Goal: Find contact information: Obtain details needed to contact an individual or organization

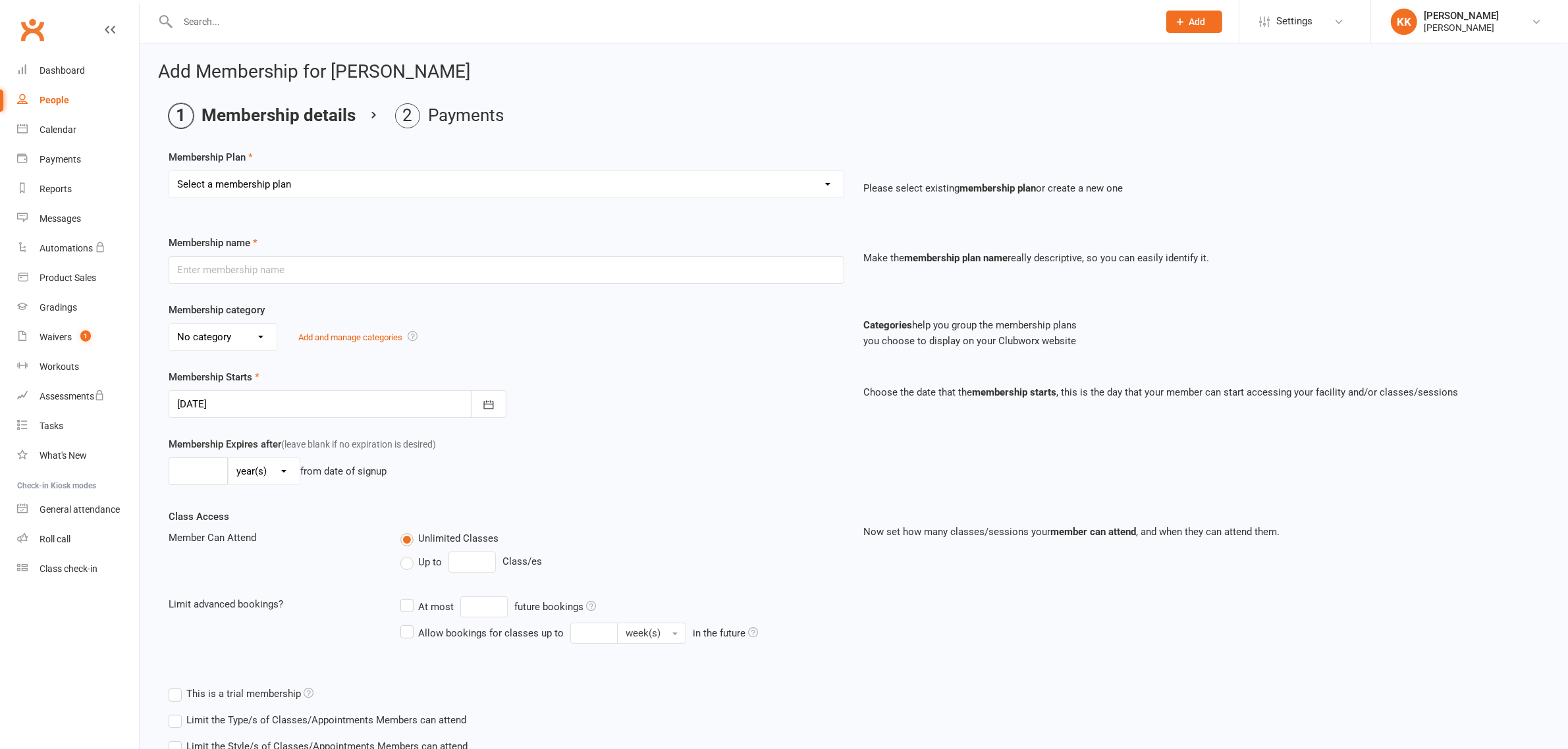
click at [244, 25] on input "text" at bounding box center [661, 21] width 975 height 19
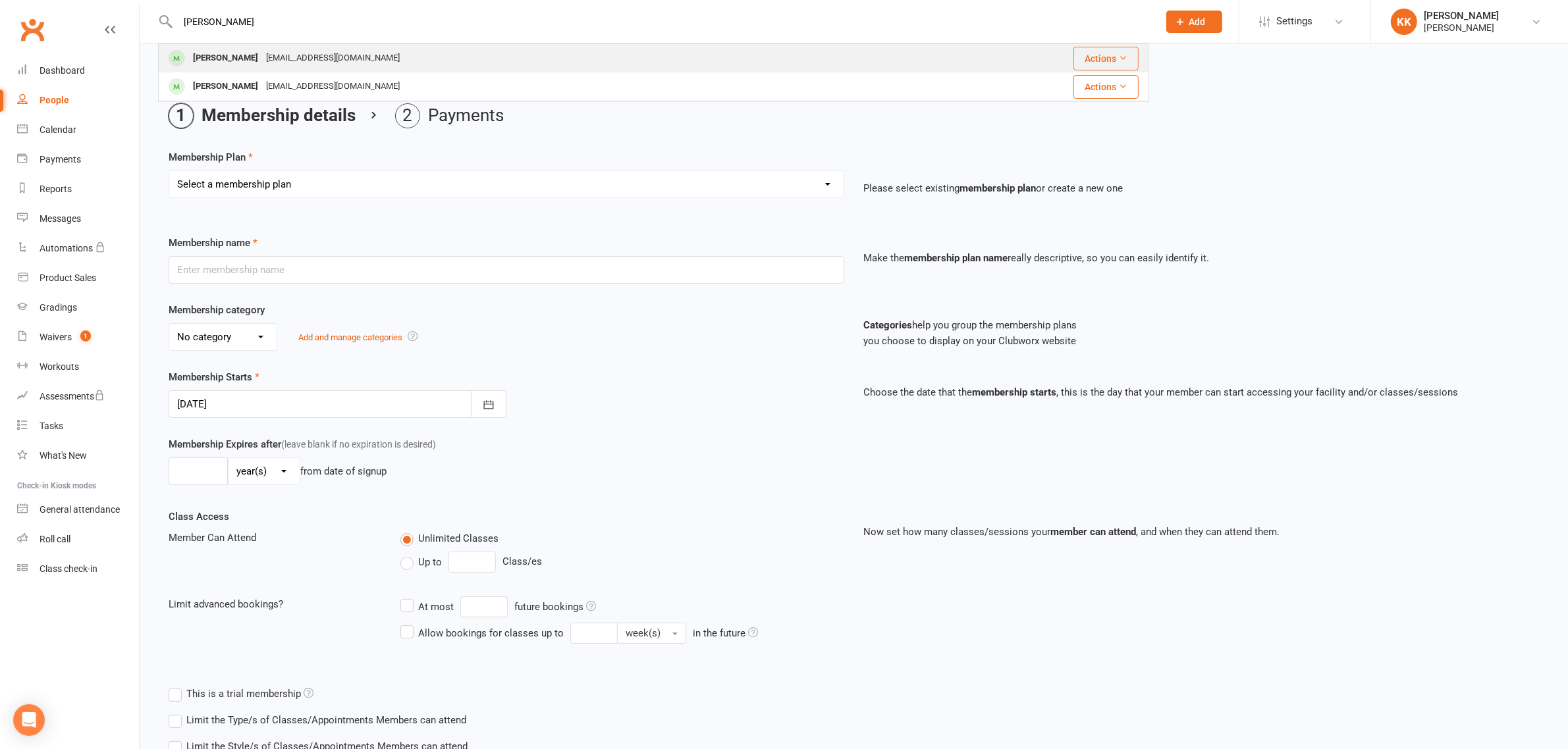
type input "[PERSON_NAME]"
click at [255, 55] on div "[PERSON_NAME]" at bounding box center [225, 58] width 73 height 19
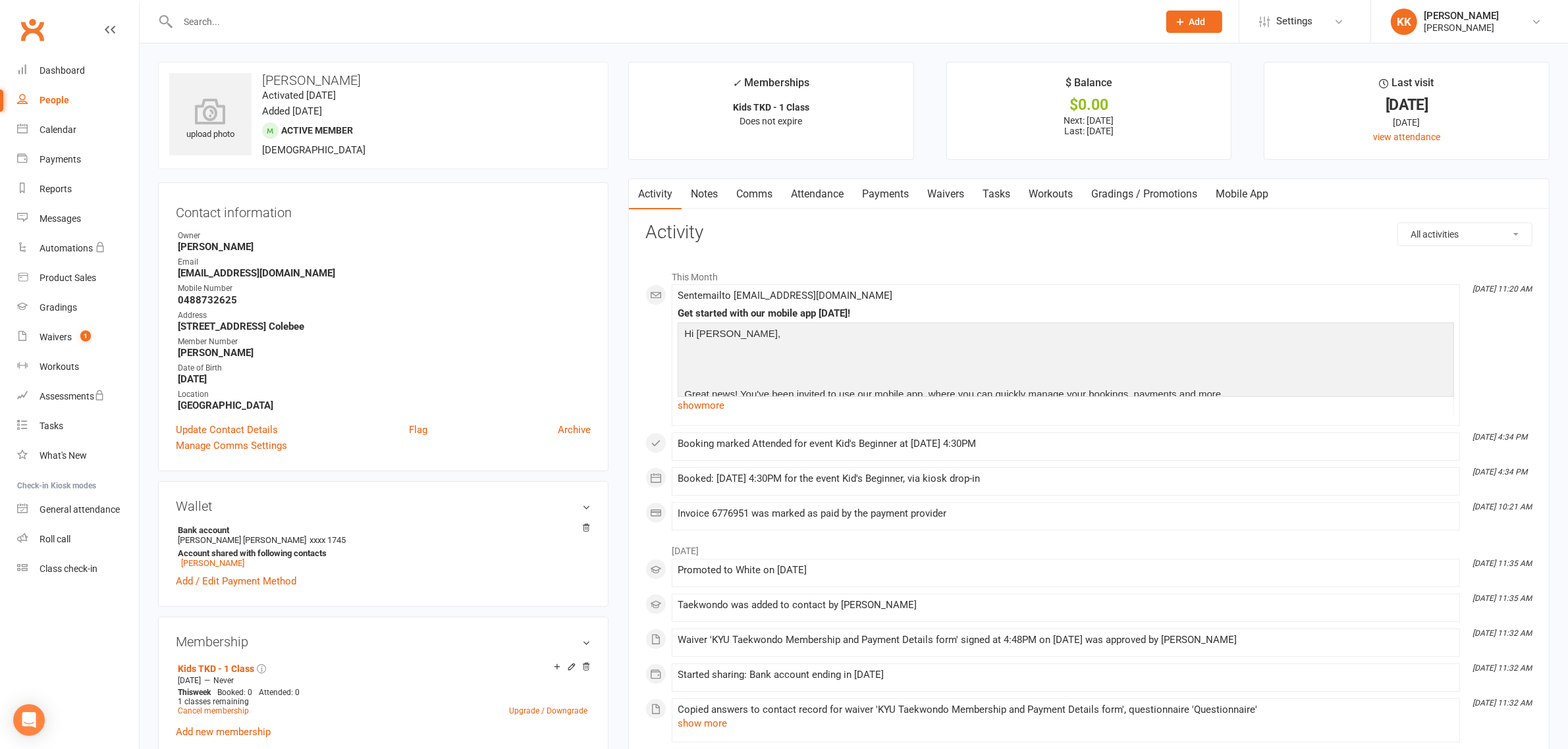
click at [894, 192] on link "Payments" at bounding box center [885, 194] width 65 height 30
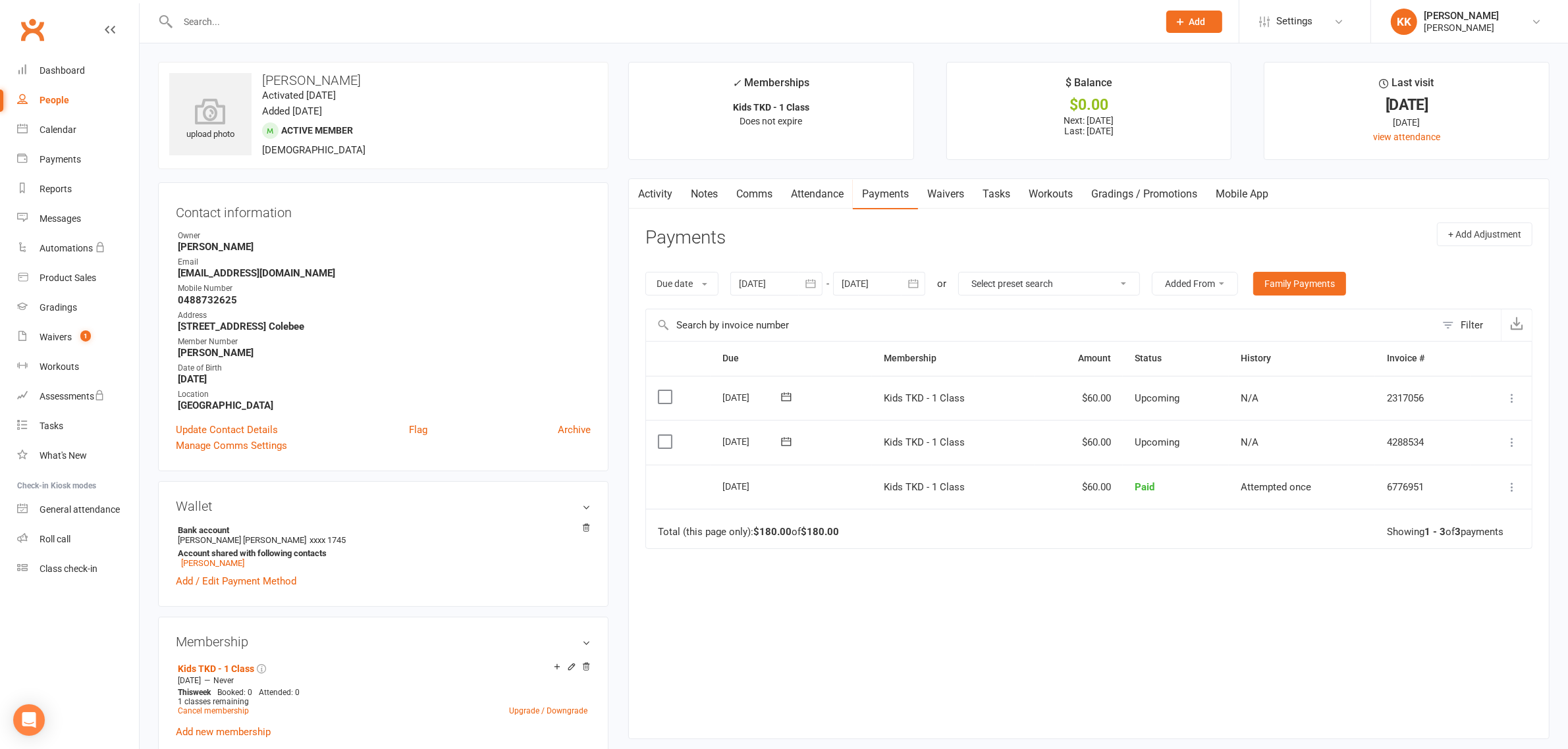
drag, startPoint x: 344, startPoint y: 80, endPoint x: 263, endPoint y: 80, distance: 81.0
click at [263, 80] on h3 "[PERSON_NAME]" at bounding box center [383, 80] width 428 height 15
copy h3 "[PERSON_NAME]"
drag, startPoint x: 242, startPoint y: 380, endPoint x: 177, endPoint y: 380, distance: 65.0
click at [177, 380] on li "Date of Birth [DEMOGRAPHIC_DATA]" at bounding box center [383, 373] width 415 height 23
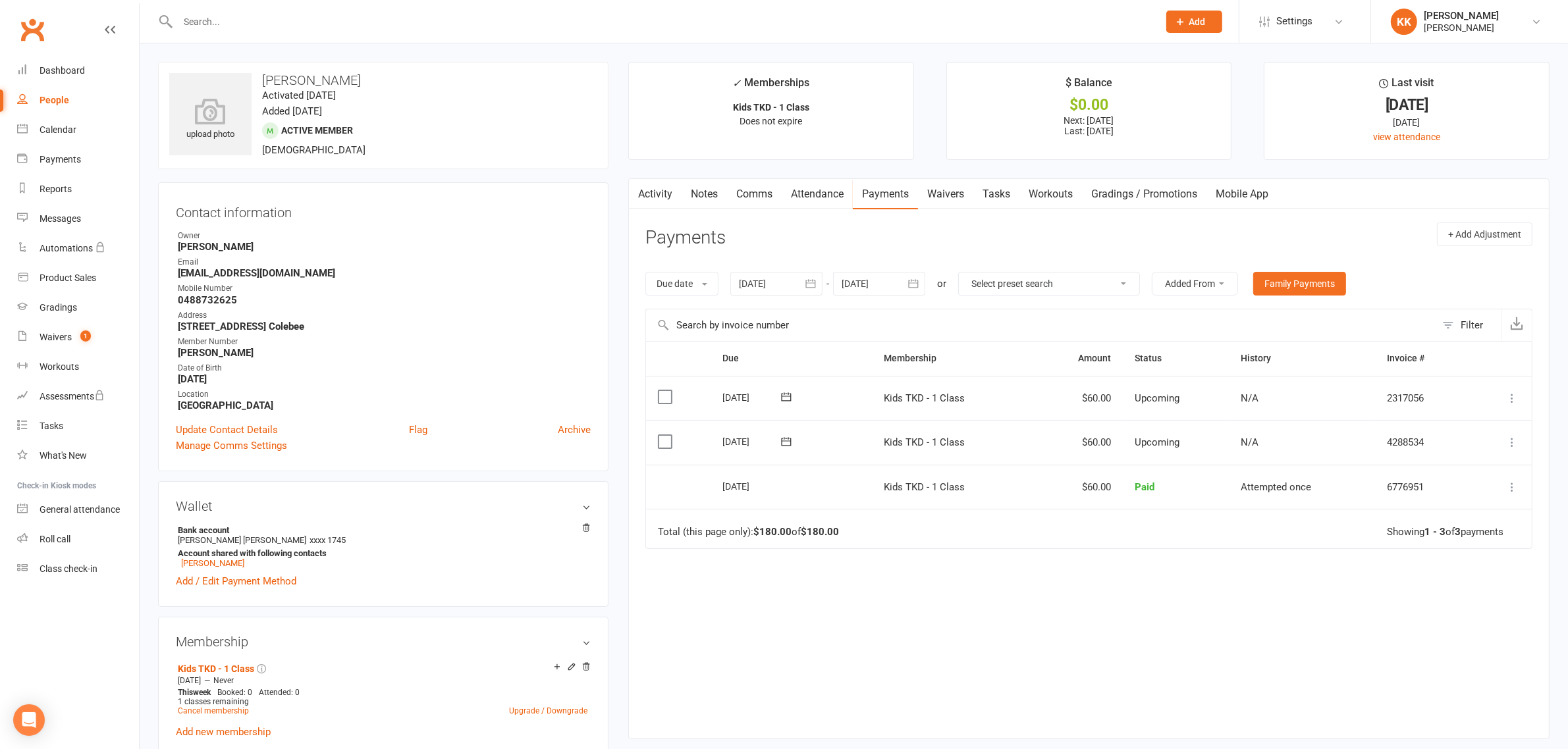
click at [354, 382] on strong "[DATE]" at bounding box center [385, 379] width 413 height 12
drag, startPoint x: 383, startPoint y: 323, endPoint x: 163, endPoint y: 320, distance: 220.0
click at [163, 320] on div "Contact information Owner [PERSON_NAME] Email [EMAIL_ADDRESS][DOMAIN_NAME] Mobi…" at bounding box center [383, 326] width 451 height 289
click at [190, 327] on strong "[STREET_ADDRESS] Colebee" at bounding box center [385, 326] width 413 height 12
drag, startPoint x: 385, startPoint y: 331, endPoint x: 183, endPoint y: 330, distance: 202.0
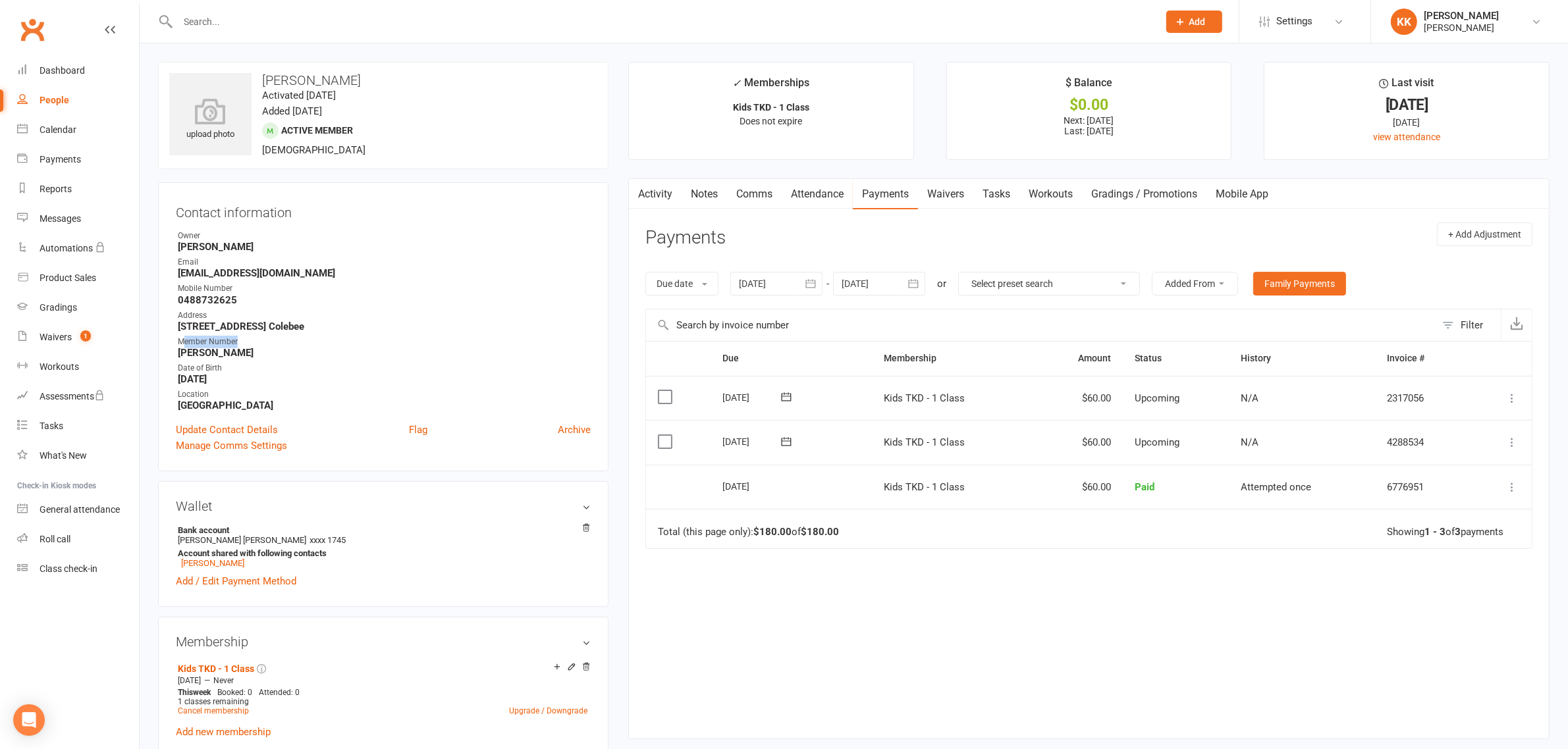
click at [181, 331] on ul "Owner [PERSON_NAME] Email [EMAIL_ADDRESS][DOMAIN_NAME] Mobile Number [PHONE_NUM…" at bounding box center [383, 321] width 415 height 182
click at [193, 326] on strong "[STREET_ADDRESS] Colebee" at bounding box center [385, 326] width 413 height 12
click at [267, 326] on strong "[STREET_ADDRESS] Colebee" at bounding box center [385, 326] width 413 height 12
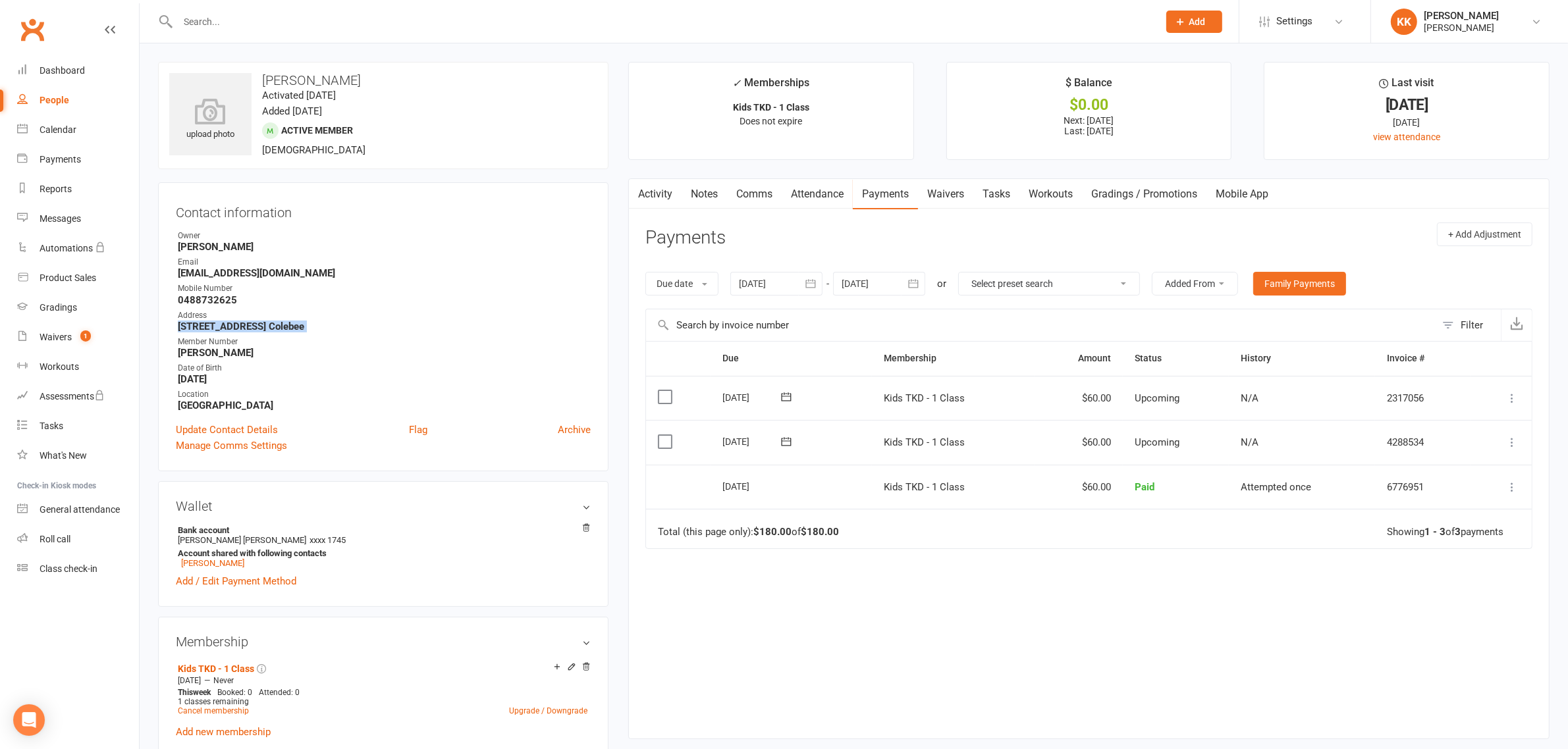
copy render-form-field "[STREET_ADDRESS] Colebee"
click at [462, 326] on strong "[STREET_ADDRESS] Colebee" at bounding box center [385, 326] width 413 height 12
drag, startPoint x: 396, startPoint y: 324, endPoint x: 176, endPoint y: 326, distance: 220.0
click at [176, 326] on li "Address [STREET_ADDRESS]" at bounding box center [383, 321] width 415 height 23
copy strong "[STREET_ADDRESS] Colebee"
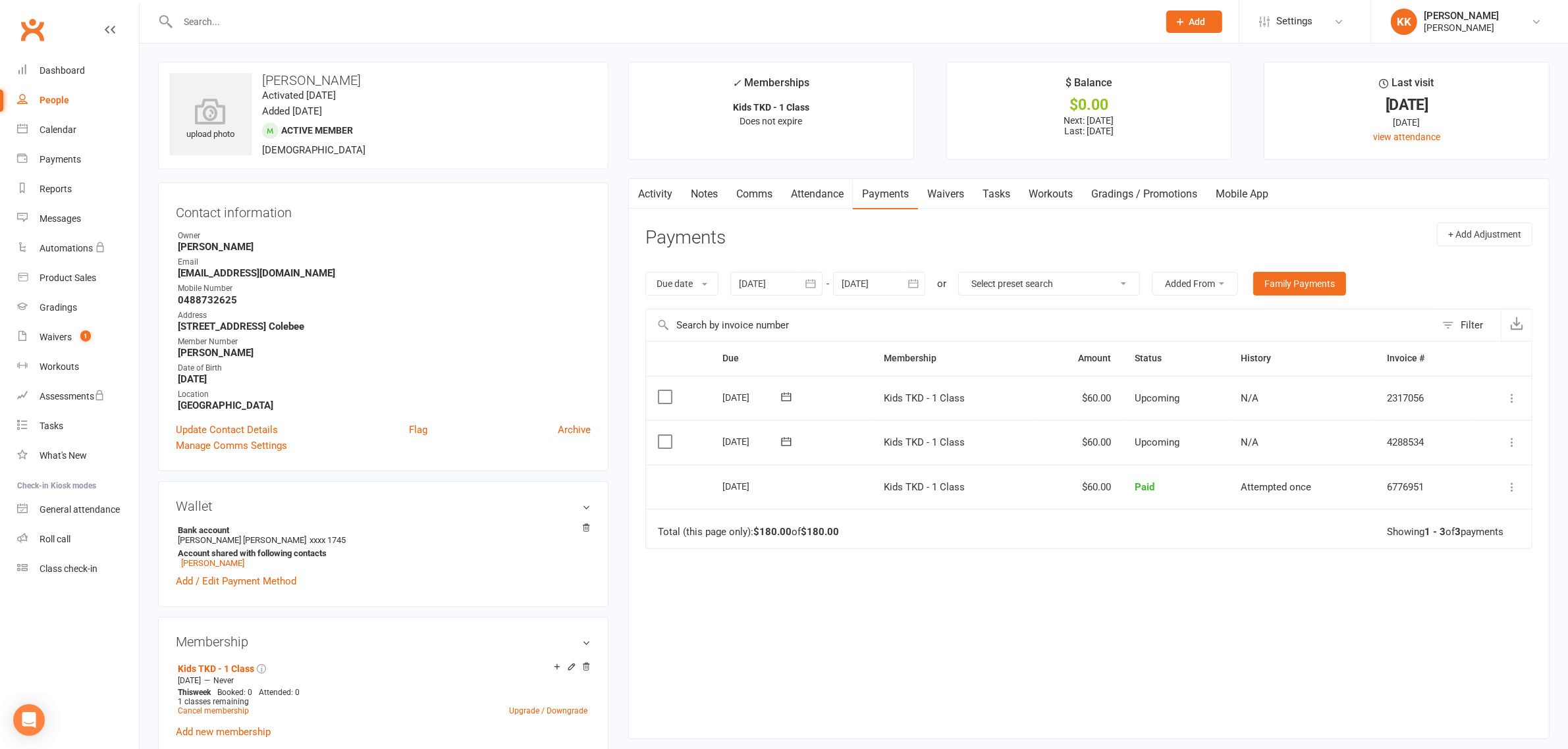
click at [286, 402] on strong "[GEOGRAPHIC_DATA]" at bounding box center [385, 405] width 413 height 12
drag, startPoint x: 252, startPoint y: 299, endPoint x: 177, endPoint y: 303, distance: 75.1
click at [177, 303] on li "Mobile Number [PHONE_NUMBER]" at bounding box center [383, 294] width 415 height 23
copy strong "0488732625"
drag, startPoint x: 287, startPoint y: 283, endPoint x: 166, endPoint y: 283, distance: 121.0
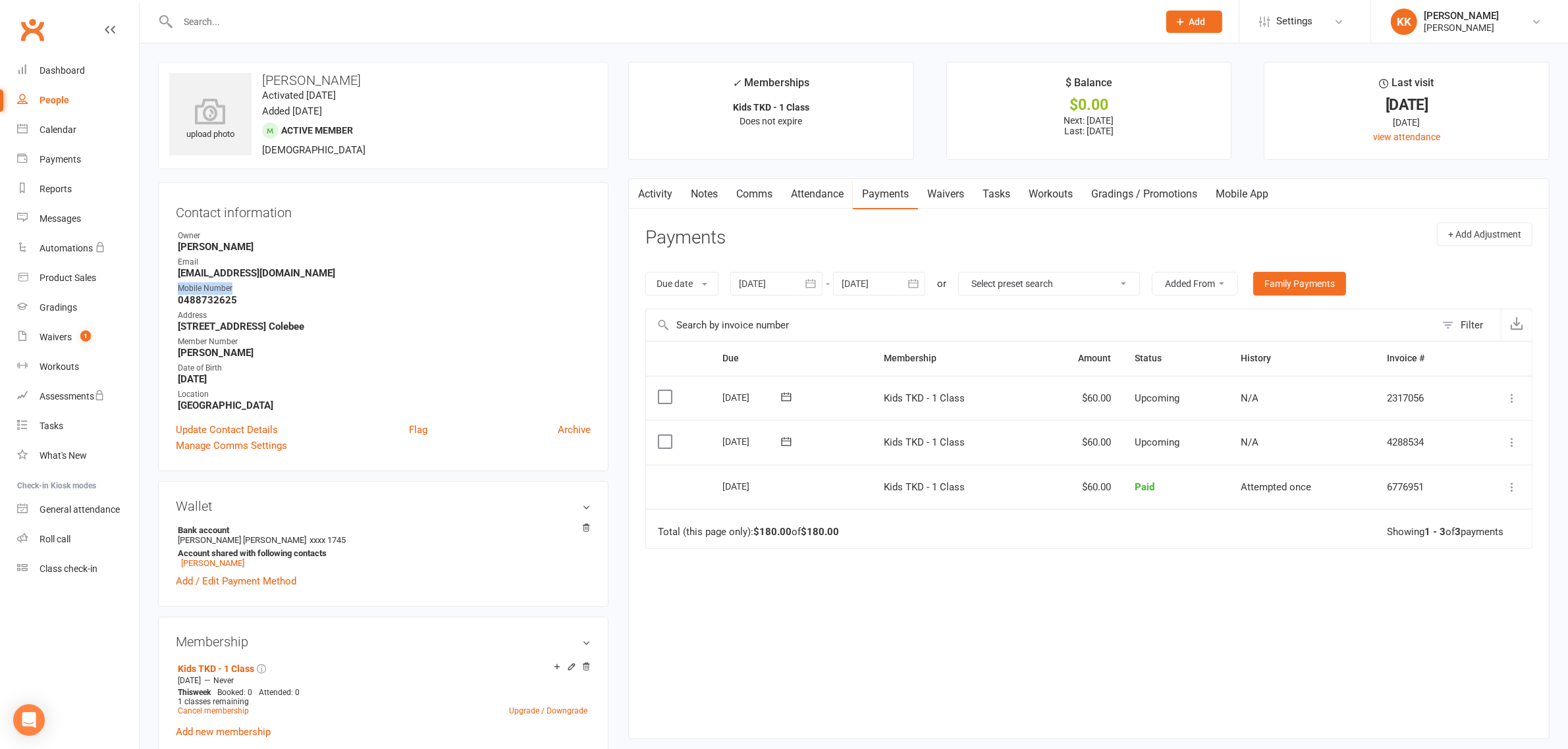
click at [162, 288] on div "Contact information Owner [PERSON_NAME] Email [EMAIL_ADDRESS][DOMAIN_NAME] Mobi…" at bounding box center [383, 326] width 451 height 289
drag, startPoint x: 323, startPoint y: 272, endPoint x: 168, endPoint y: 277, distance: 155.1
click at [168, 277] on div "Contact information Owner [PERSON_NAME] Email [EMAIL_ADDRESS][DOMAIN_NAME] Mobi…" at bounding box center [383, 326] width 451 height 289
copy strong "[EMAIL_ADDRESS][DOMAIN_NAME]"
click at [341, 30] on input "text" at bounding box center [661, 21] width 975 height 19
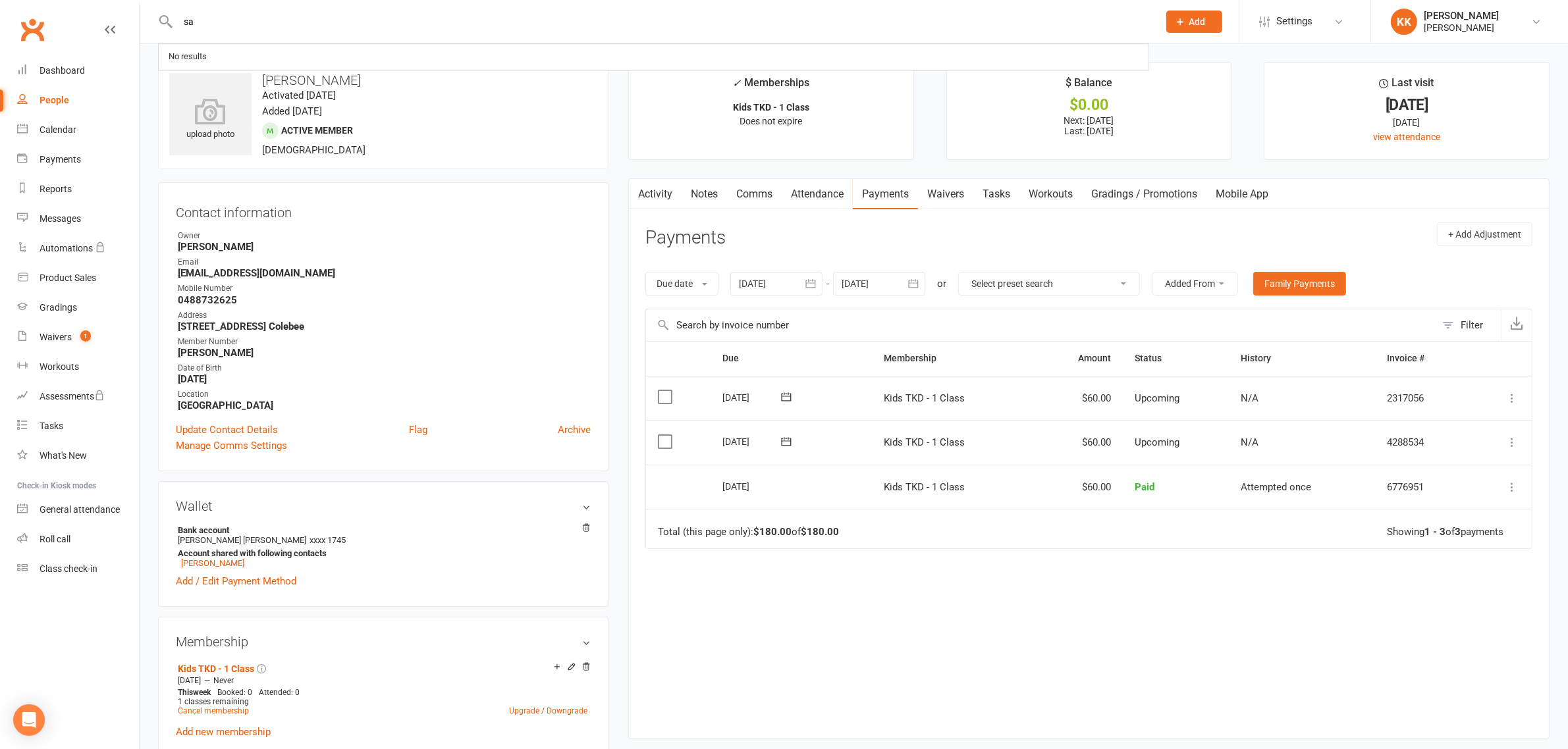
type input "s"
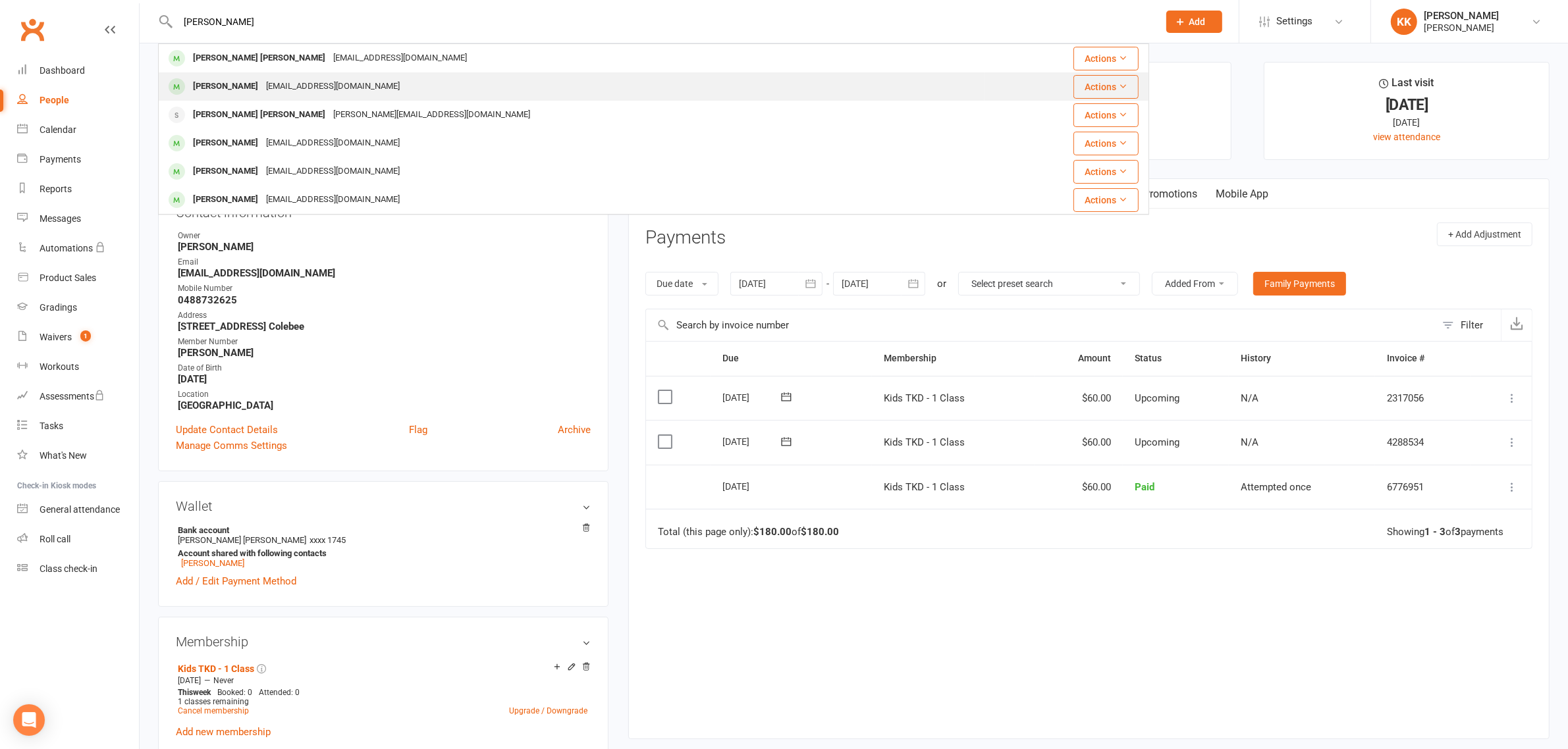
type input "[PERSON_NAME]"
click at [306, 86] on div "[EMAIL_ADDRESS][DOMAIN_NAME]" at bounding box center [333, 87] width 141 height 19
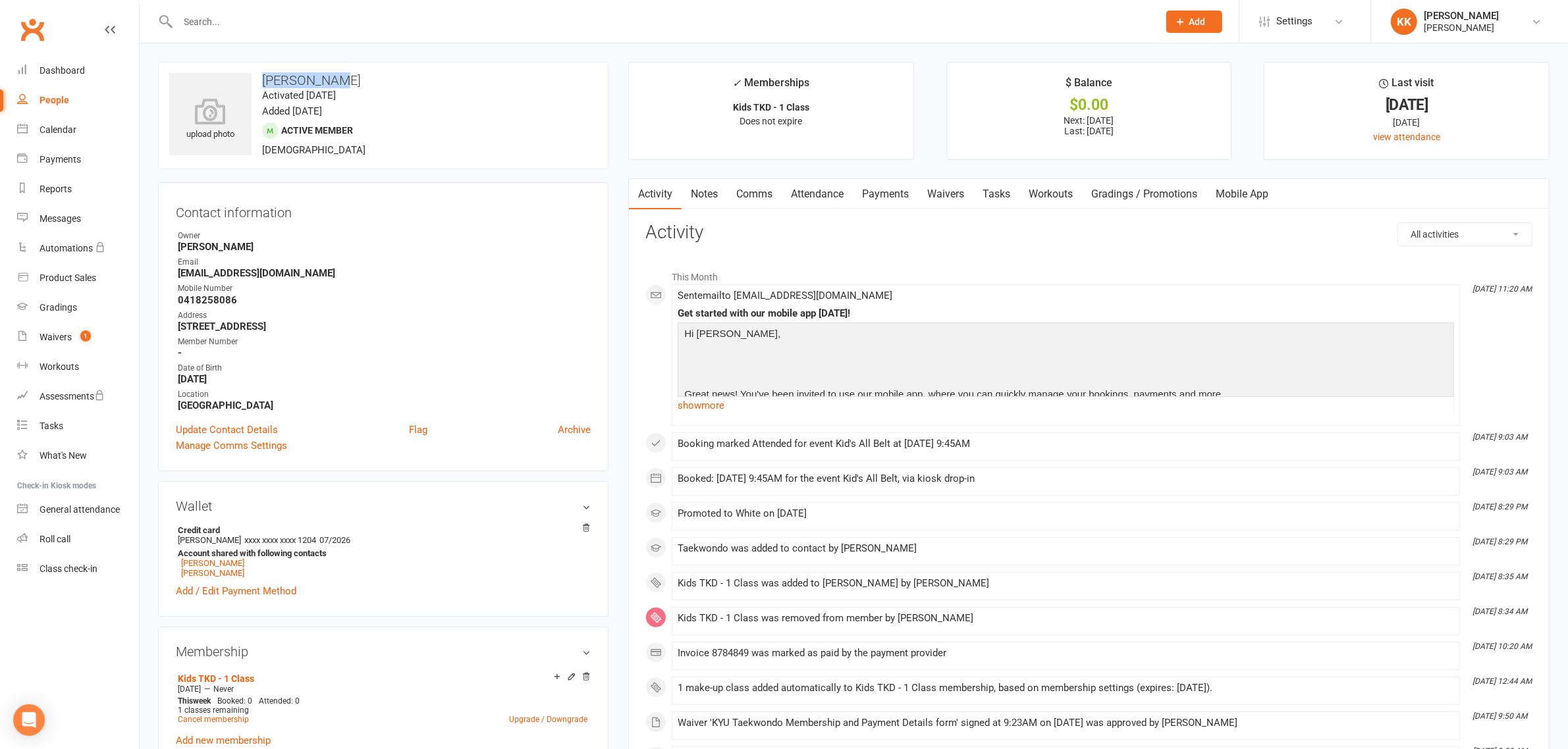
drag, startPoint x: 338, startPoint y: 83, endPoint x: 264, endPoint y: 87, distance: 74.1
click at [264, 87] on div "upload photo [PERSON_NAME] Activated [DATE] Added [DATE] Active member [DEMOGRA…" at bounding box center [383, 115] width 451 height 107
copy h3 "[PERSON_NAME]"
drag, startPoint x: 333, startPoint y: 275, endPoint x: 176, endPoint y: 274, distance: 157.0
click at [176, 274] on li "Email [EMAIL_ADDRESS][DOMAIN_NAME]" at bounding box center [383, 267] width 415 height 23
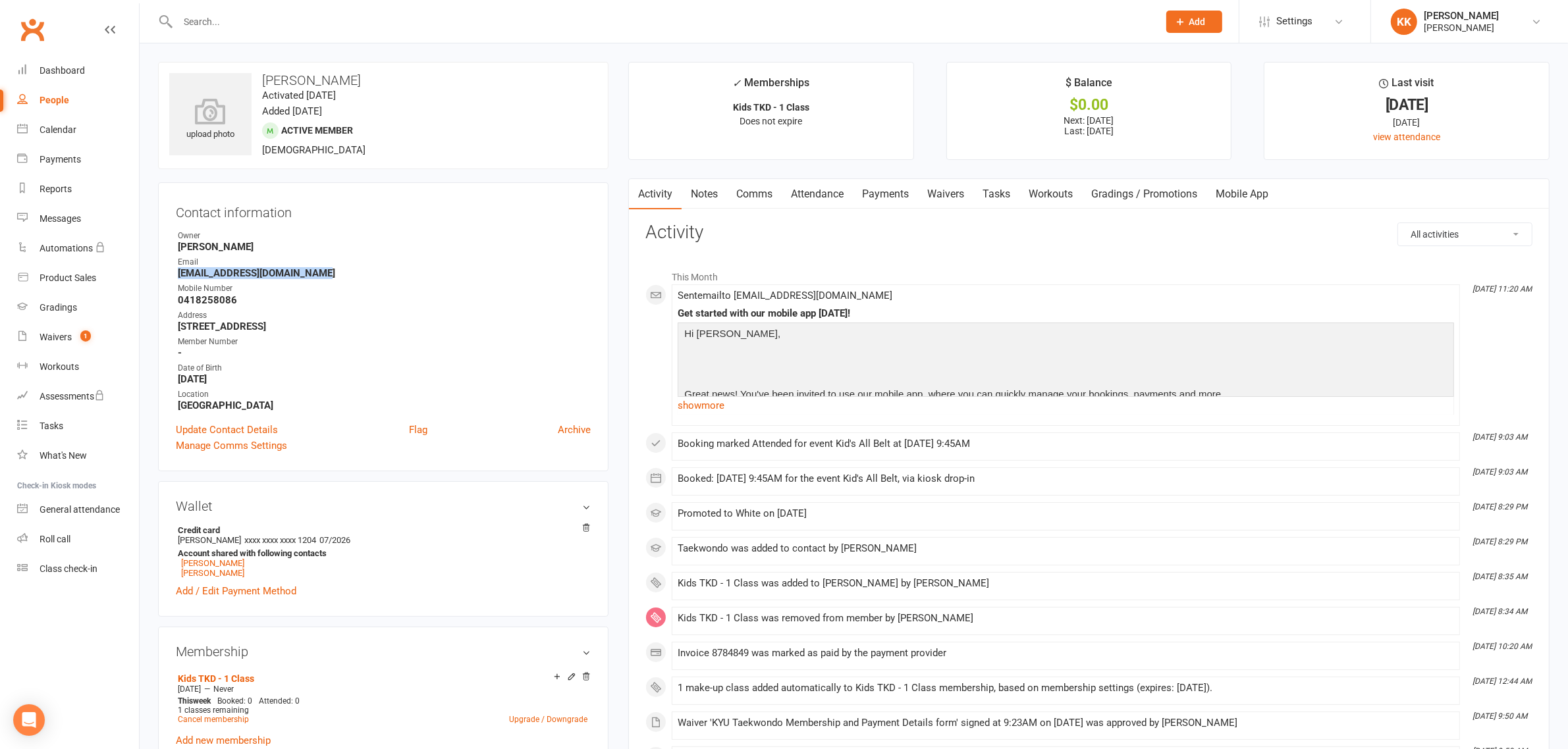
copy strong "[EMAIL_ADDRESS][DOMAIN_NAME]"
drag, startPoint x: 243, startPoint y: 300, endPoint x: 175, endPoint y: 297, distance: 68.1
click at [176, 297] on li "Mobile Number [PHONE_NUMBER]" at bounding box center [383, 294] width 415 height 23
copy strong "0418258086"
drag, startPoint x: 357, startPoint y: 326, endPoint x: 173, endPoint y: 323, distance: 184.0
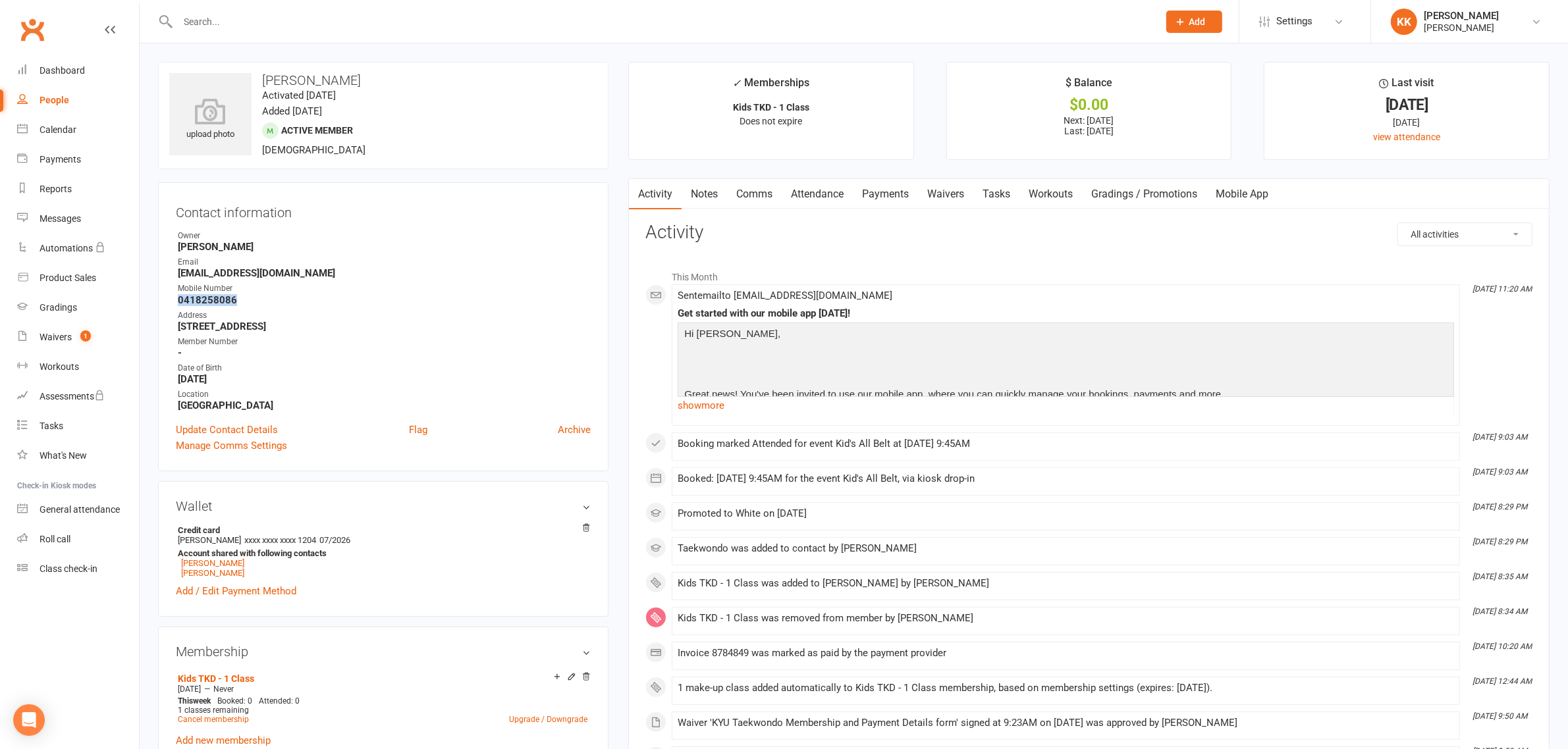
click at [173, 323] on div "Contact information Owner [PERSON_NAME] Email [EMAIL_ADDRESS][DOMAIN_NAME] Mobi…" at bounding box center [383, 326] width 451 height 289
copy strong "[STREET_ADDRESS]"
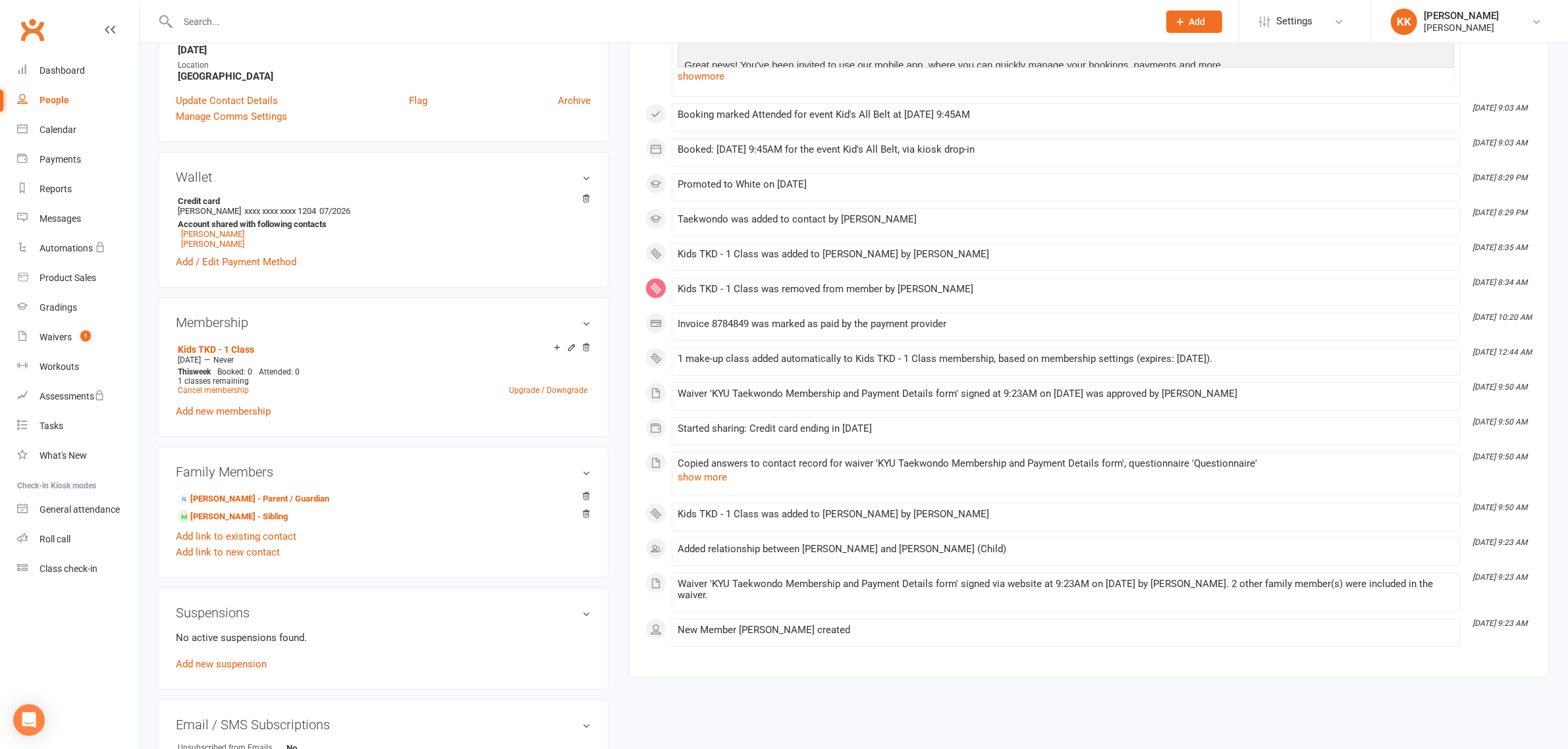
scroll to position [412, 0]
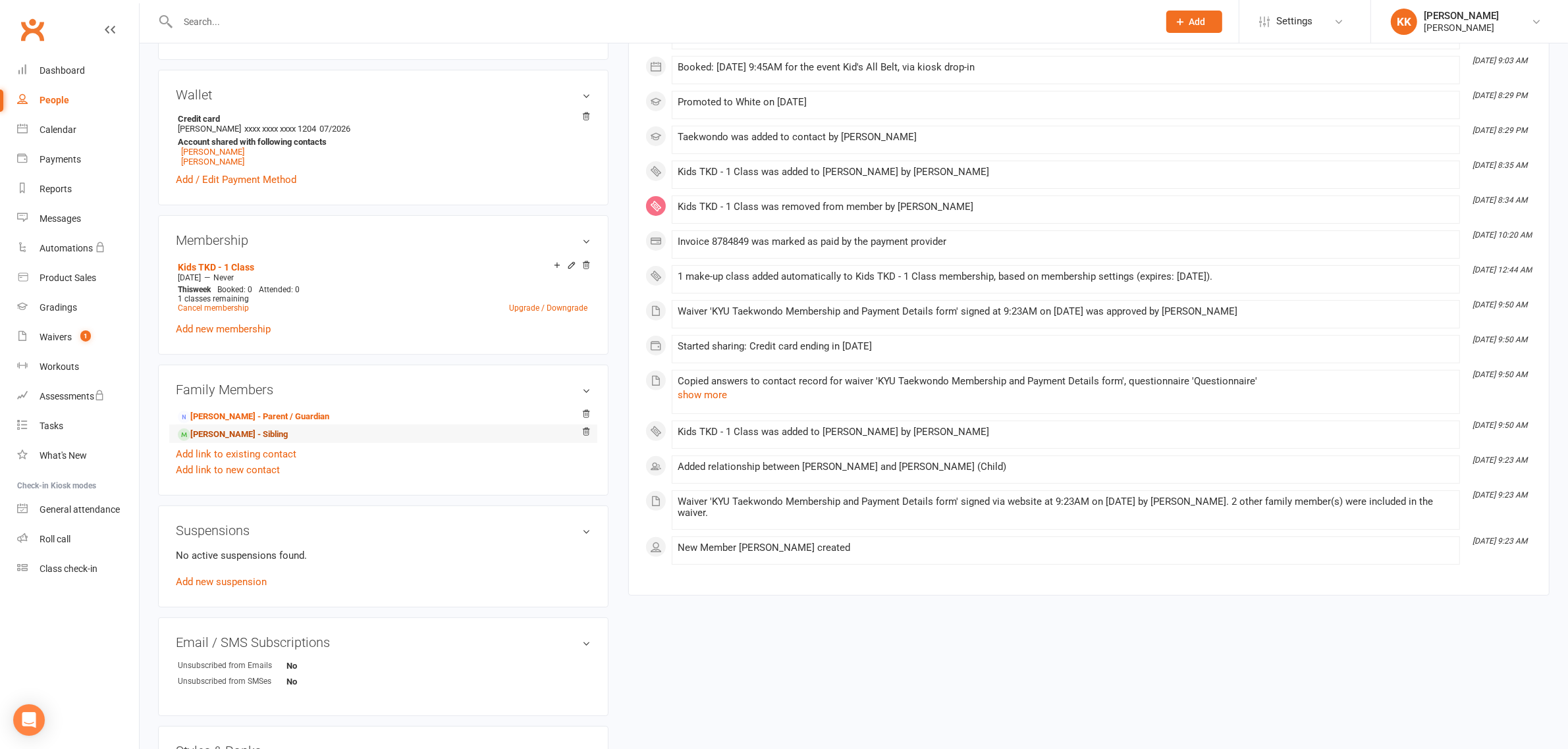
click at [243, 441] on link "[PERSON_NAME] - Sibling" at bounding box center [233, 435] width 110 height 14
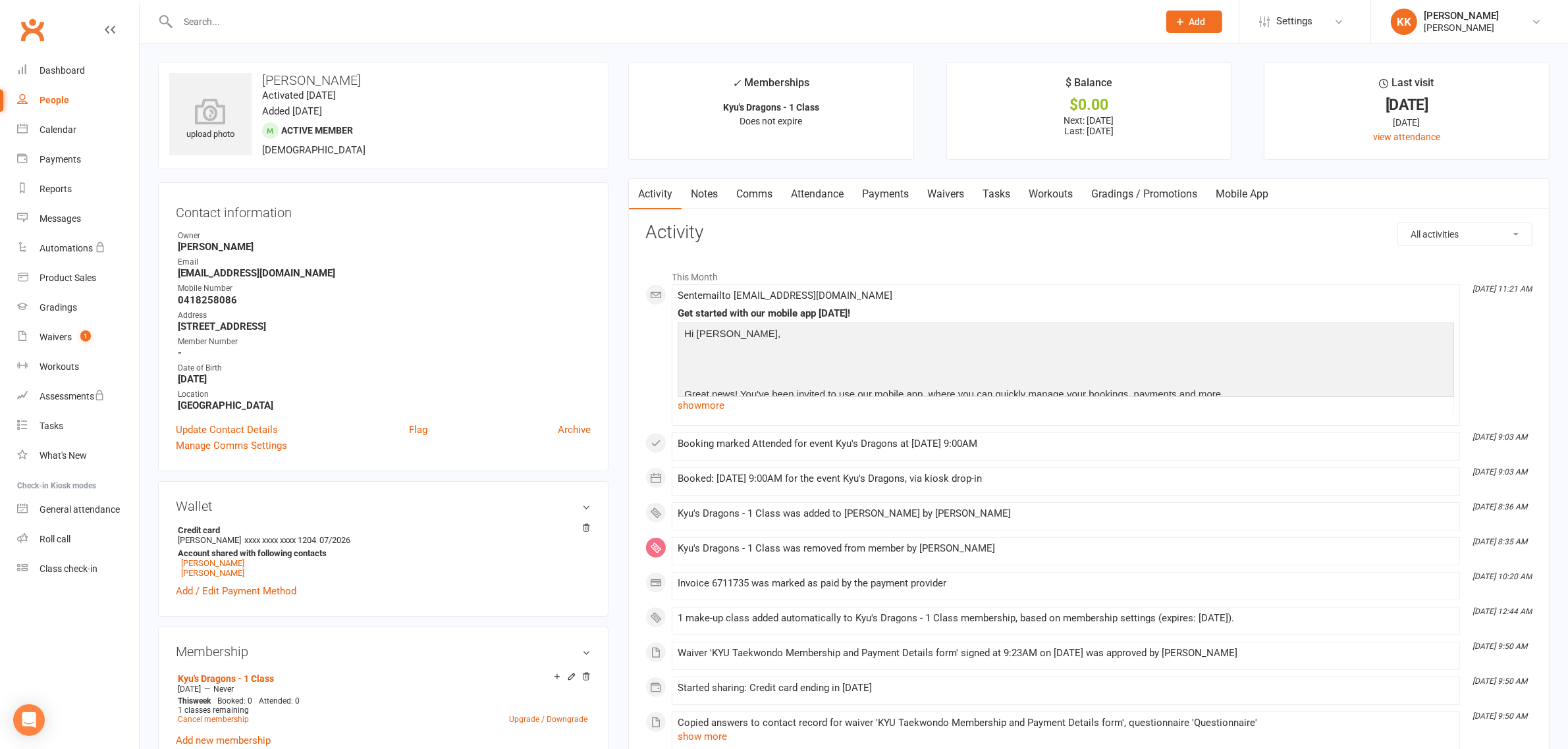
drag, startPoint x: 348, startPoint y: 84, endPoint x: 263, endPoint y: 84, distance: 85.0
click at [263, 84] on h3 "[PERSON_NAME]" at bounding box center [383, 80] width 428 height 15
copy h3 "[PERSON_NAME]"
drag, startPoint x: 370, startPoint y: 321, endPoint x: 173, endPoint y: 327, distance: 197.1
click at [173, 327] on div "Contact information Owner [PERSON_NAME] Email [EMAIL_ADDRESS][DOMAIN_NAME] Mobi…" at bounding box center [383, 326] width 451 height 289
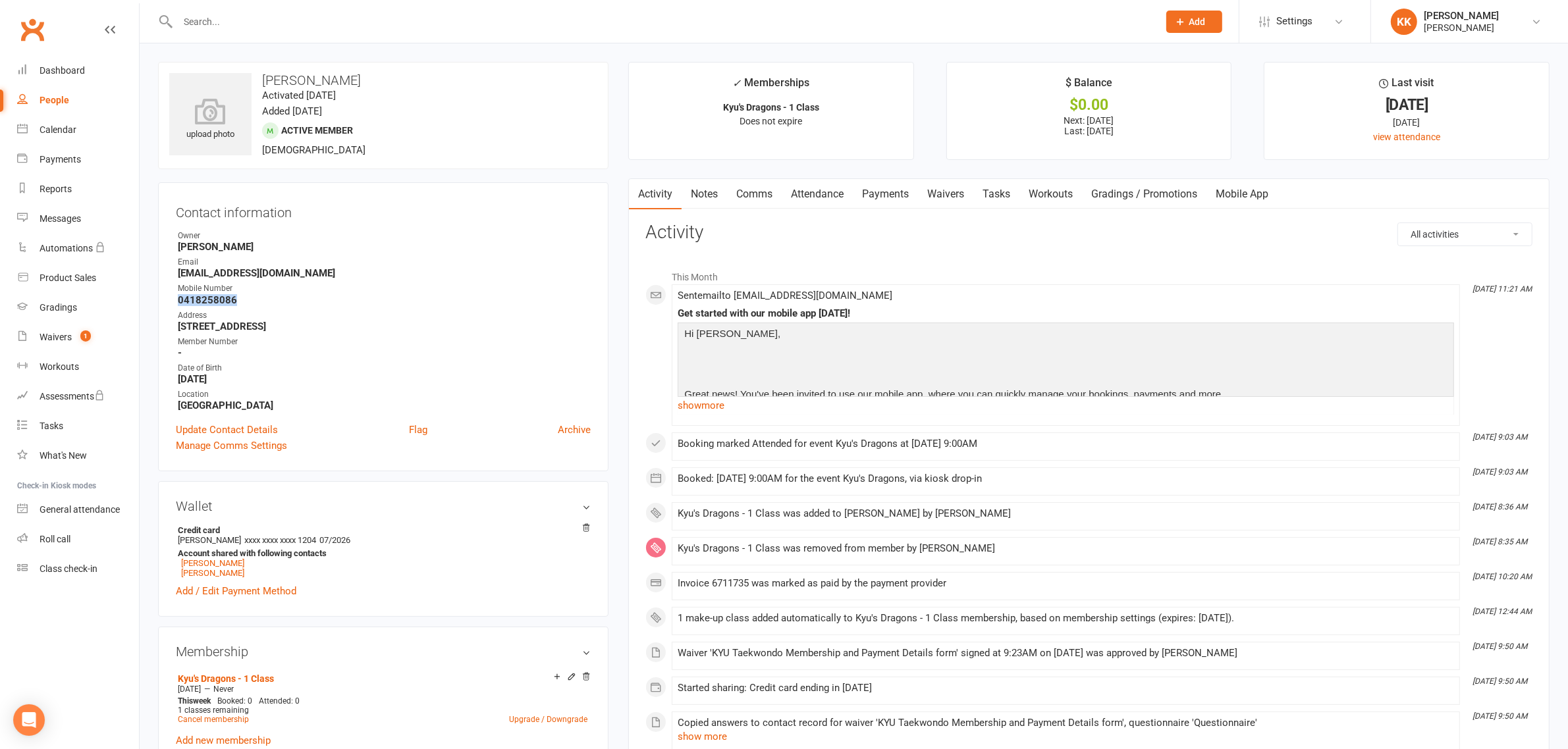
drag, startPoint x: 247, startPoint y: 303, endPoint x: 179, endPoint y: 303, distance: 68.0
click at [179, 303] on strong "0418258086" at bounding box center [385, 300] width 413 height 12
drag, startPoint x: 321, startPoint y: 271, endPoint x: 169, endPoint y: 276, distance: 152.1
click at [169, 276] on div "Contact information Owner [PERSON_NAME] Email [EMAIL_ADDRESS][DOMAIN_NAME] Mobi…" at bounding box center [383, 326] width 451 height 289
